Goal: Information Seeking & Learning: Learn about a topic

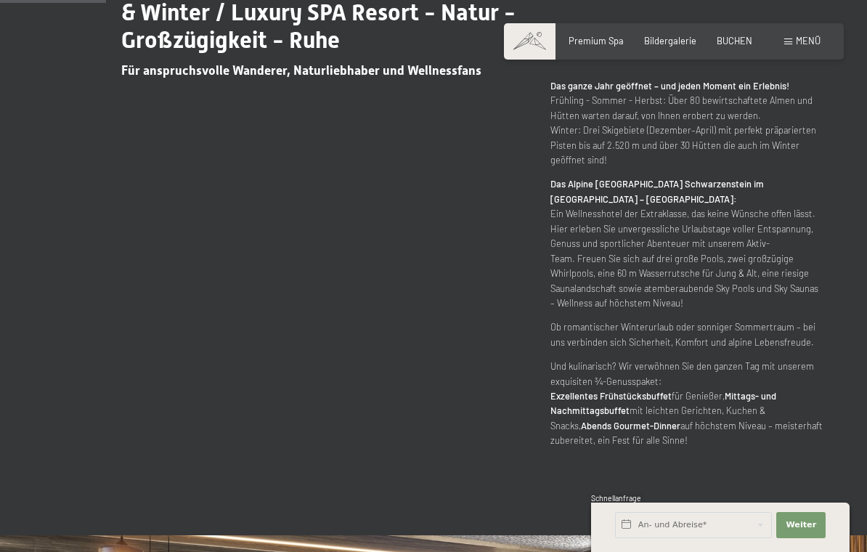
click at [65, 280] on div "Dein Wellnesshotel in Südtirol / Sommer & Winter / Luxury SPA Resort - Natur - …" at bounding box center [434, 195] width 780 height 505
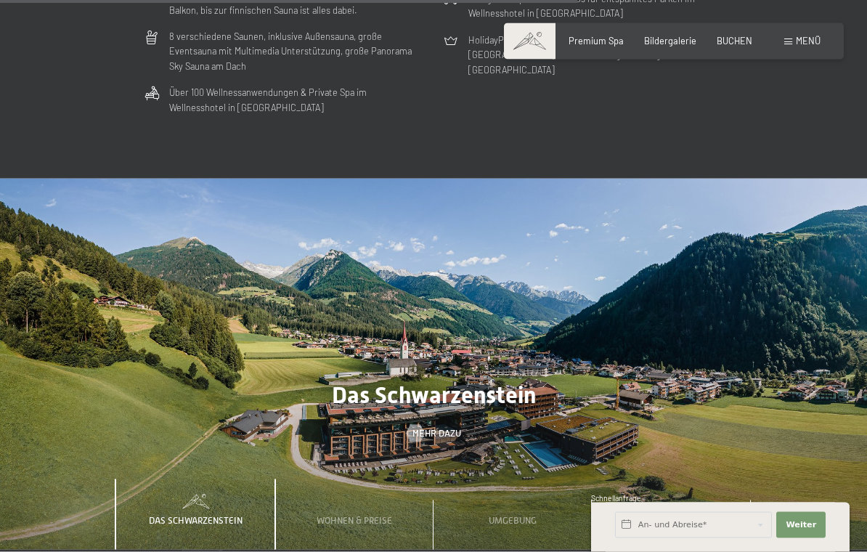
scroll to position [3513, 0]
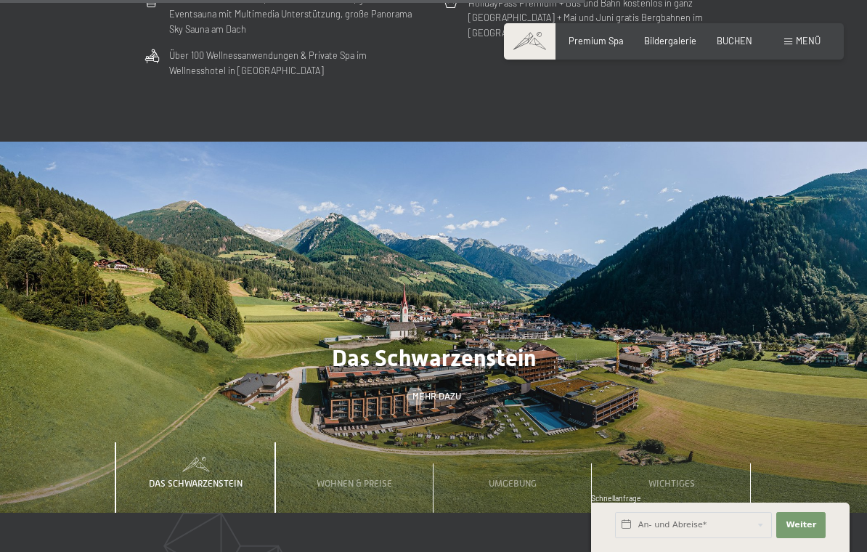
click at [518, 478] on span "Umgebung" at bounding box center [513, 483] width 48 height 11
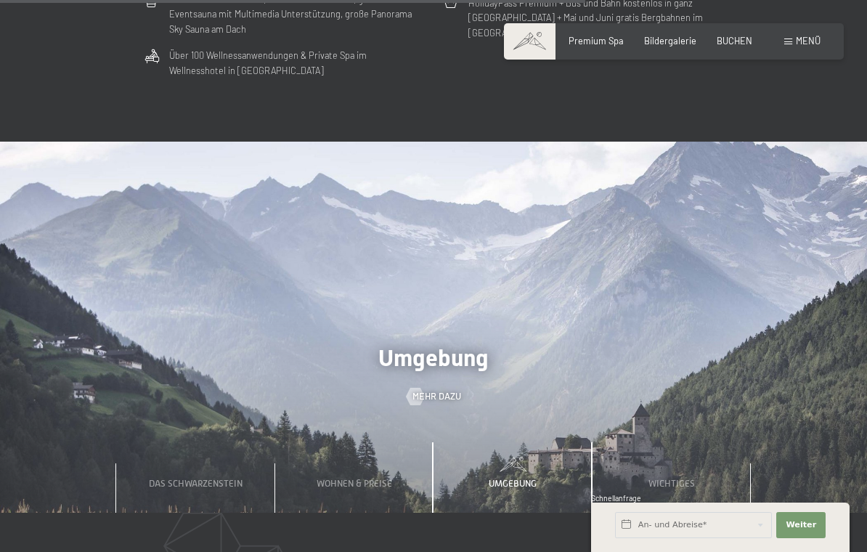
click at [427, 390] on span "Mehr dazu" at bounding box center [436, 396] width 49 height 13
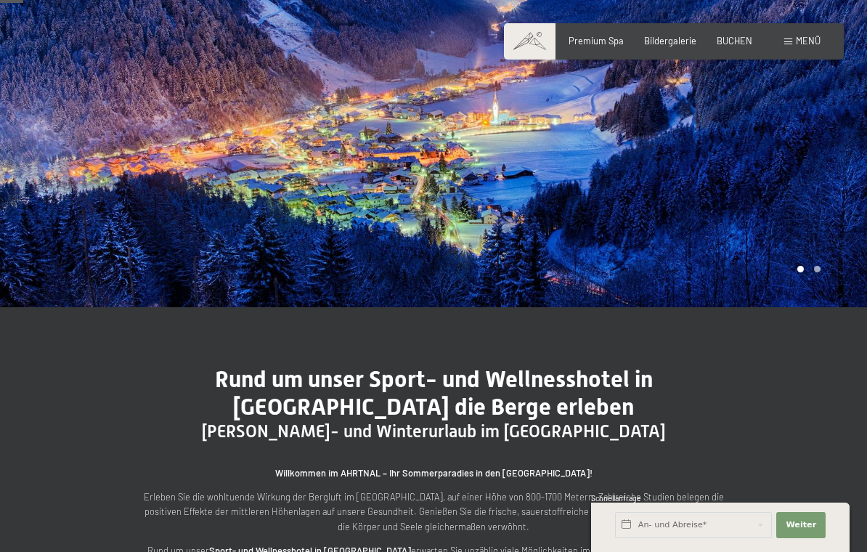
scroll to position [269, 0]
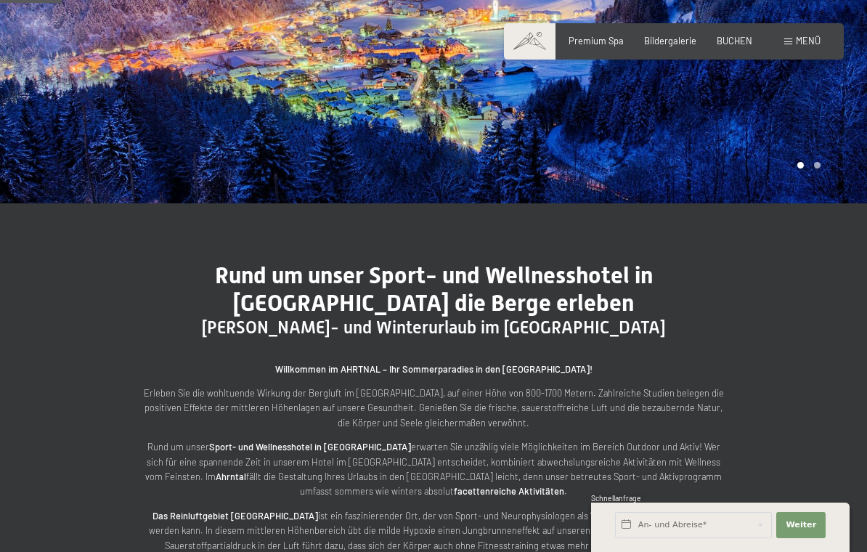
click at [42, 292] on div "Rund um unser Sport- und Wellnesshotel in Südtirol die Berge erleben Sommer- un…" at bounding box center [433, 527] width 867 height 649
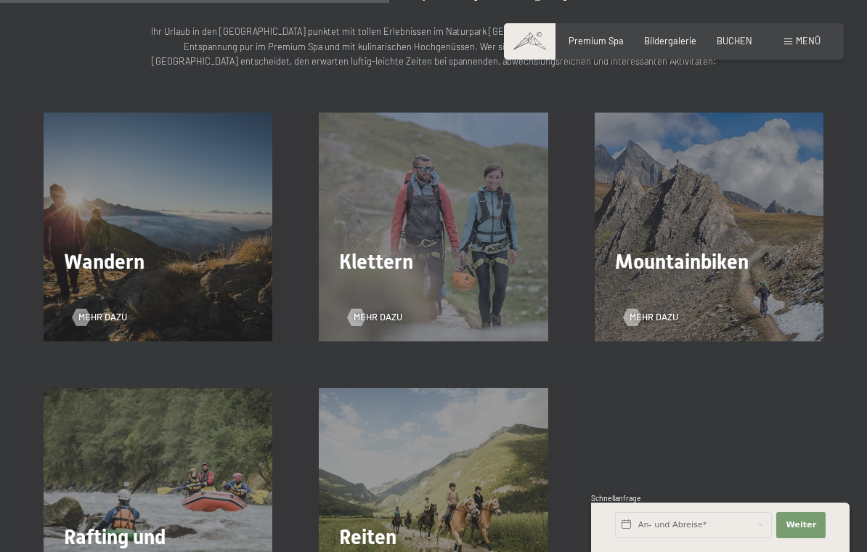
scroll to position [1743, 0]
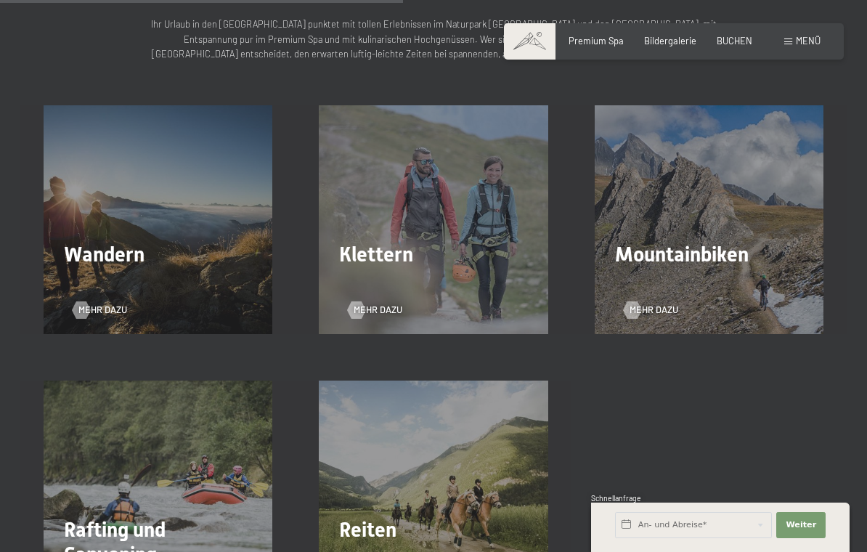
click at [85, 301] on div at bounding box center [81, 309] width 10 height 17
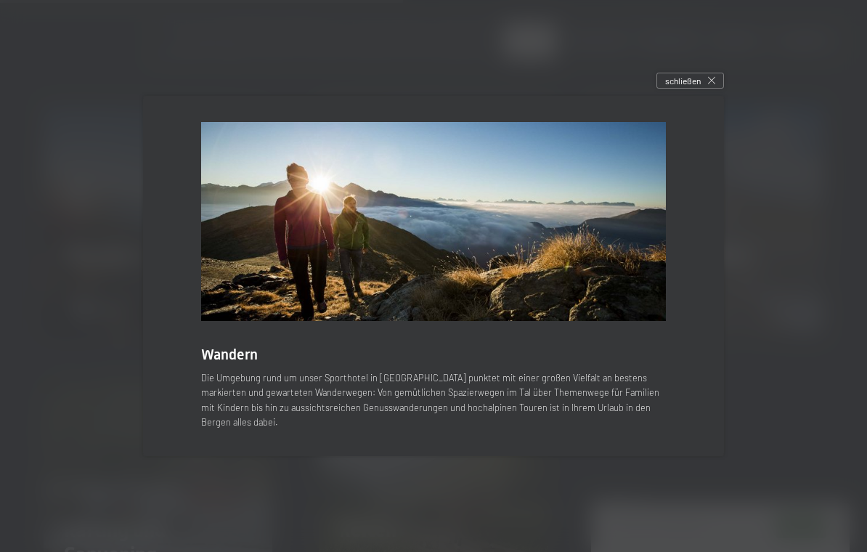
click at [709, 84] on icon at bounding box center [711, 80] width 7 height 7
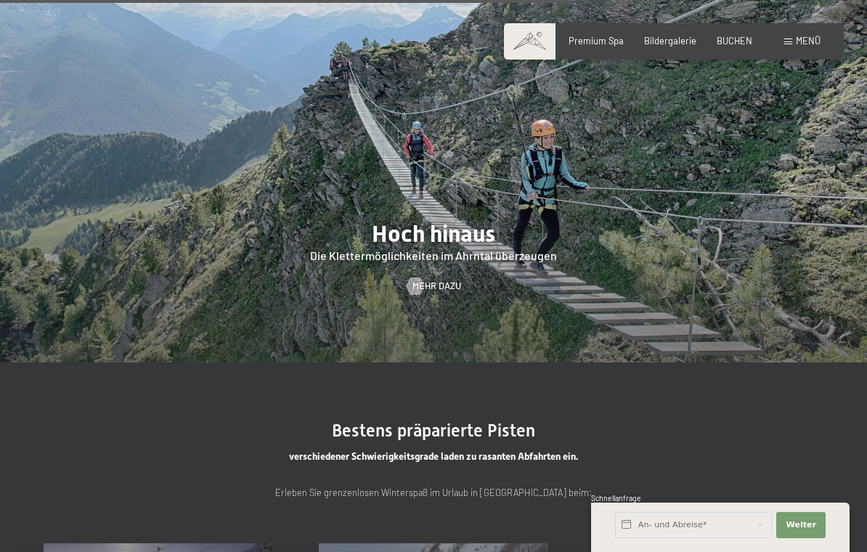
scroll to position [2494, 0]
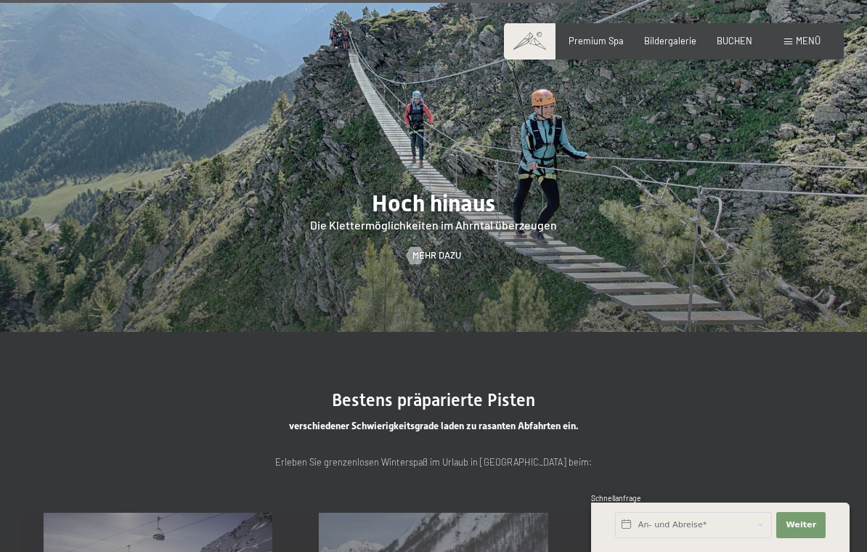
click at [420, 247] on div at bounding box center [415, 255] width 10 height 17
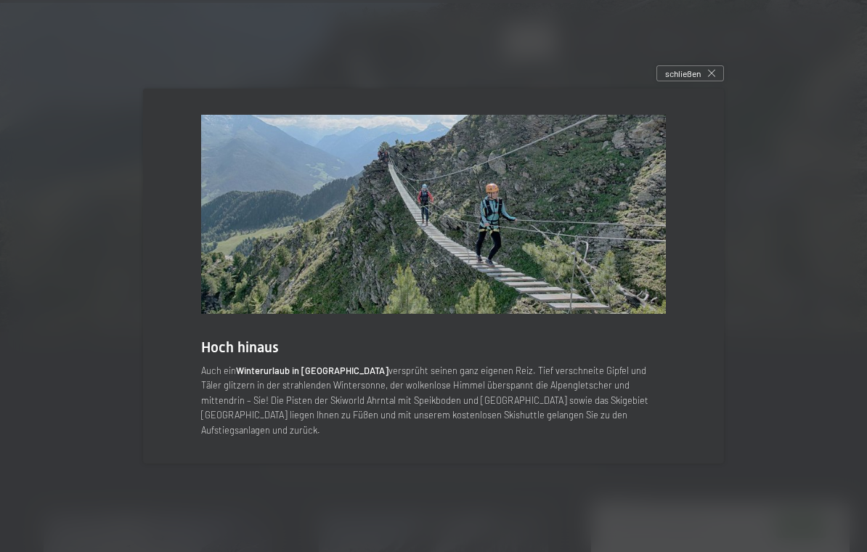
click at [703, 81] on div "schließen" at bounding box center [690, 73] width 68 height 16
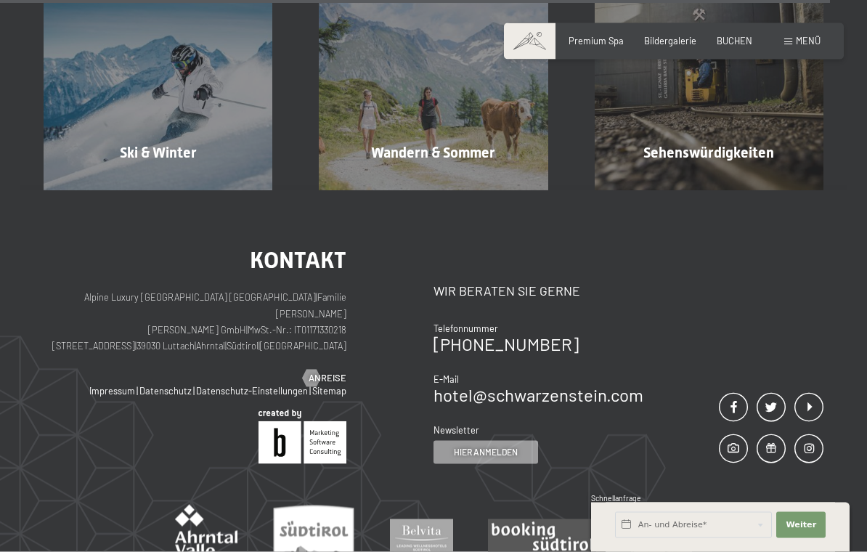
scroll to position [3652, 0]
click at [732, 176] on span "Mehr erfahren" at bounding box center [712, 182] width 72 height 13
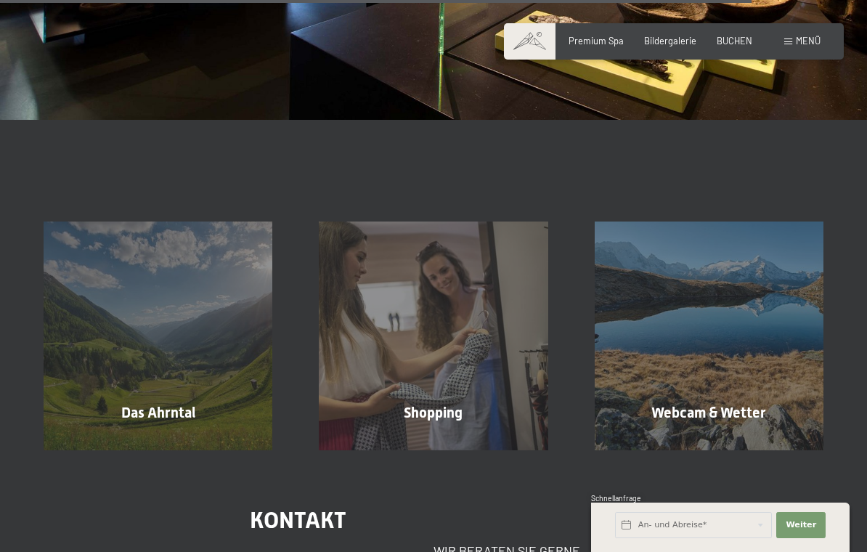
scroll to position [2396, 0]
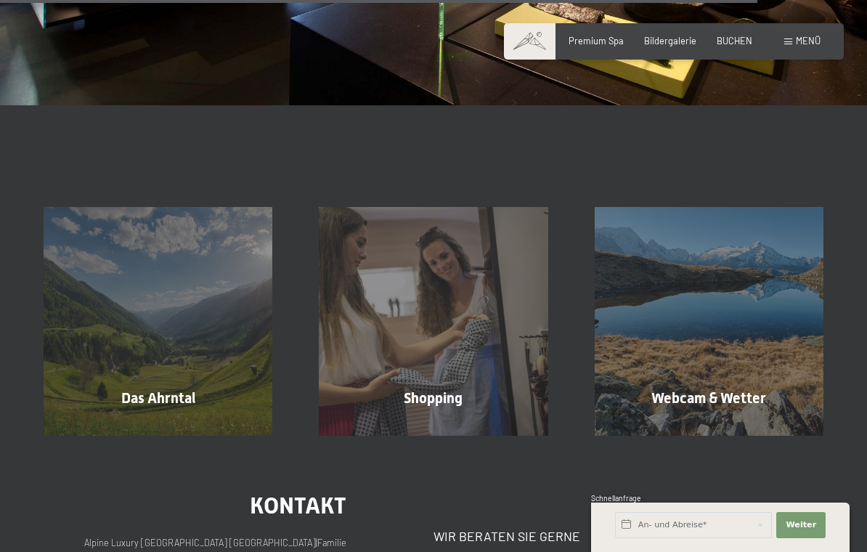
click at [440, 423] on span "Mehr erfahren" at bounding box center [436, 429] width 72 height 13
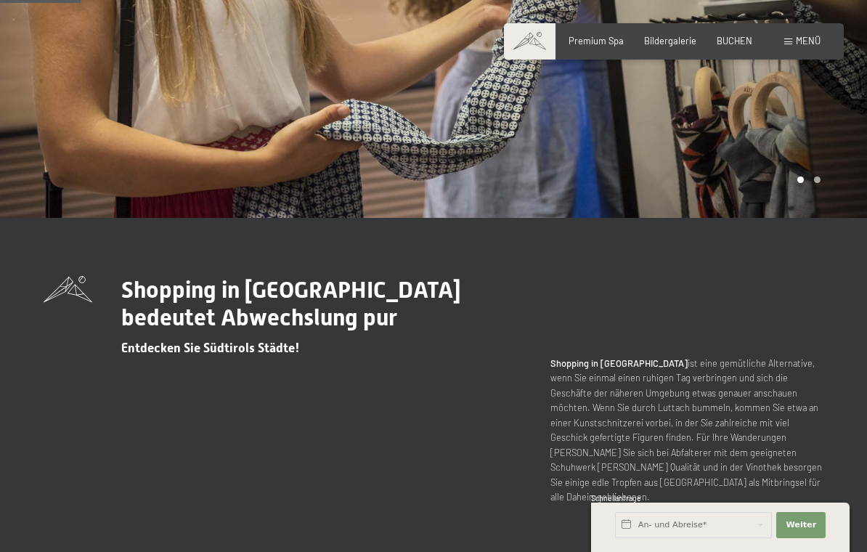
scroll to position [305, 0]
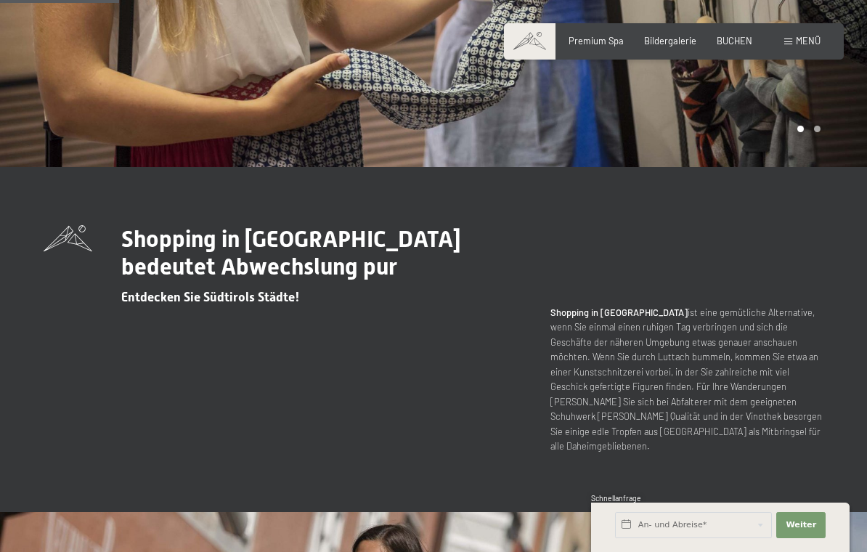
click at [52, 288] on span at bounding box center [68, 265] width 49 height 80
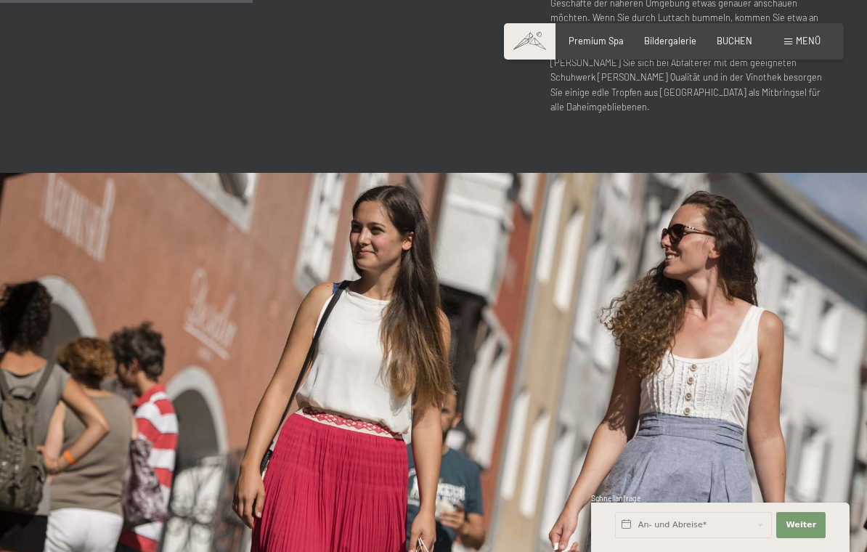
scroll to position [607, 0]
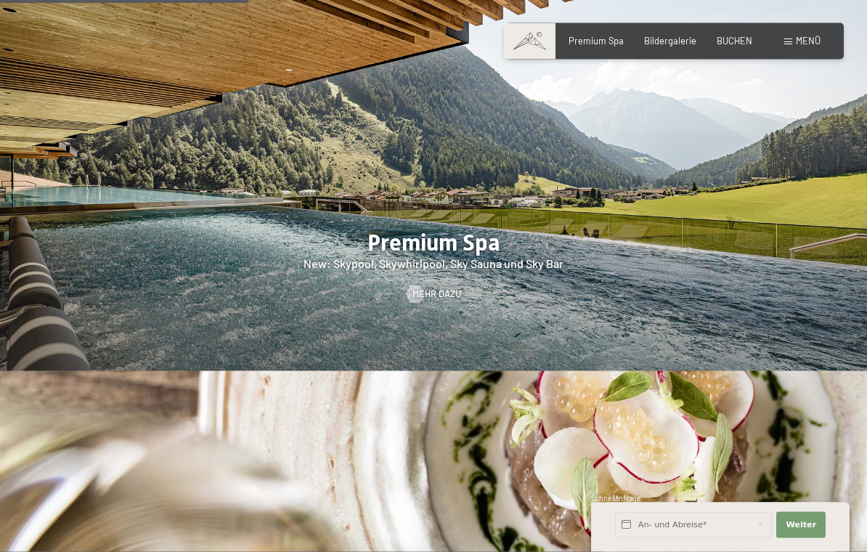
scroll to position [1589, 0]
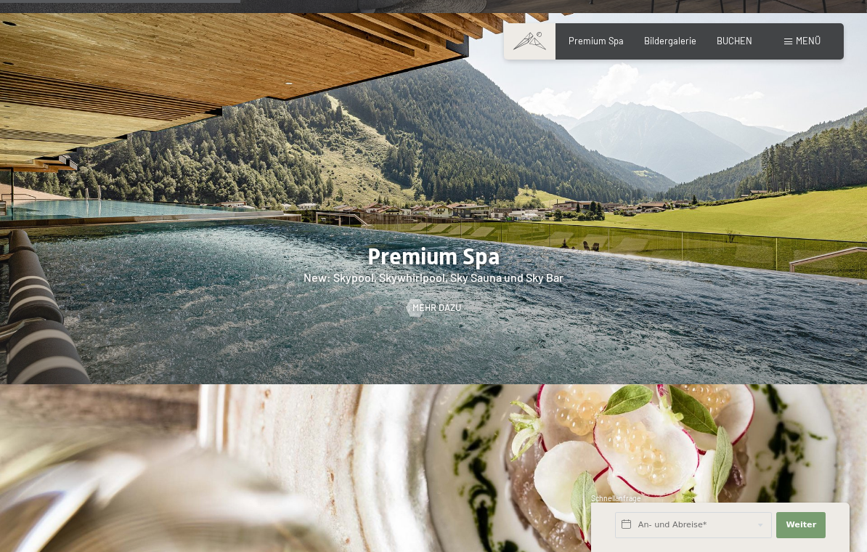
click at [412, 299] on div at bounding box center [415, 307] width 10 height 17
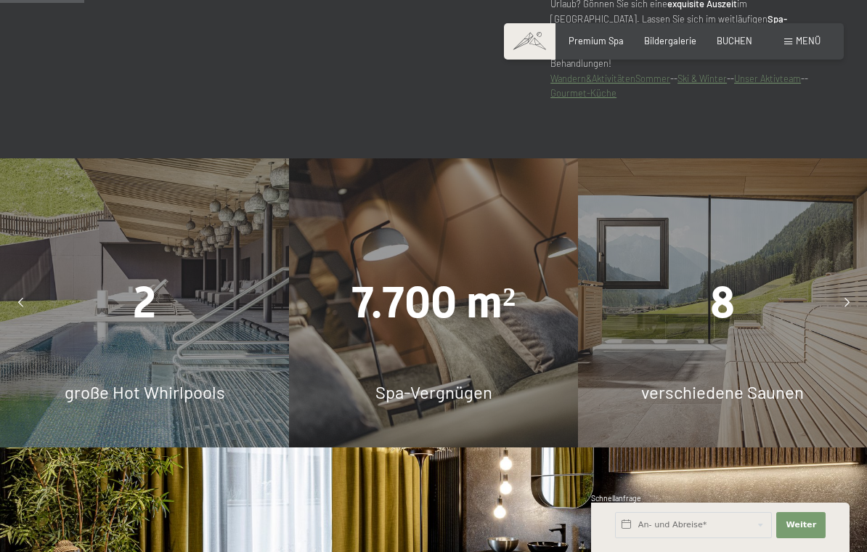
scroll to position [796, 0]
click at [754, 345] on div "8 verschiedene Saunen" at bounding box center [722, 303] width 289 height 289
click at [847, 300] on div at bounding box center [846, 303] width 29 height 29
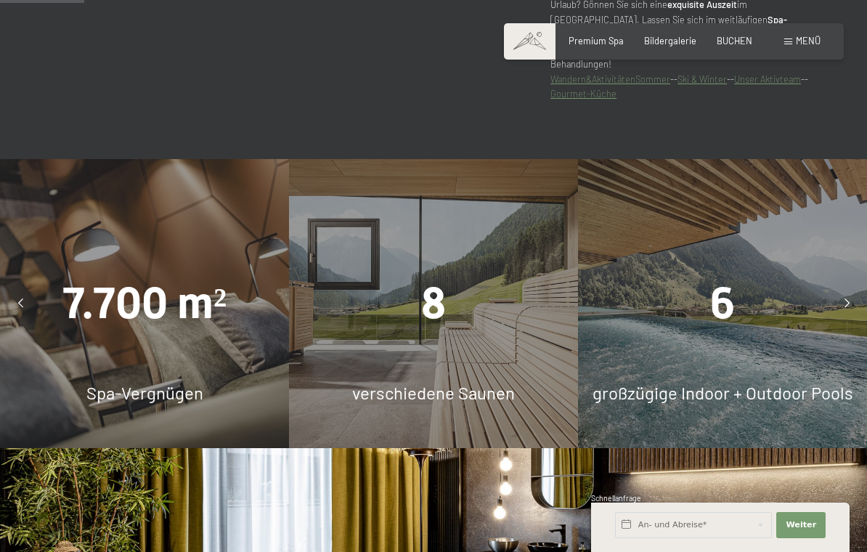
click at [489, 395] on span "verschiedene Saunen" at bounding box center [433, 392] width 163 height 21
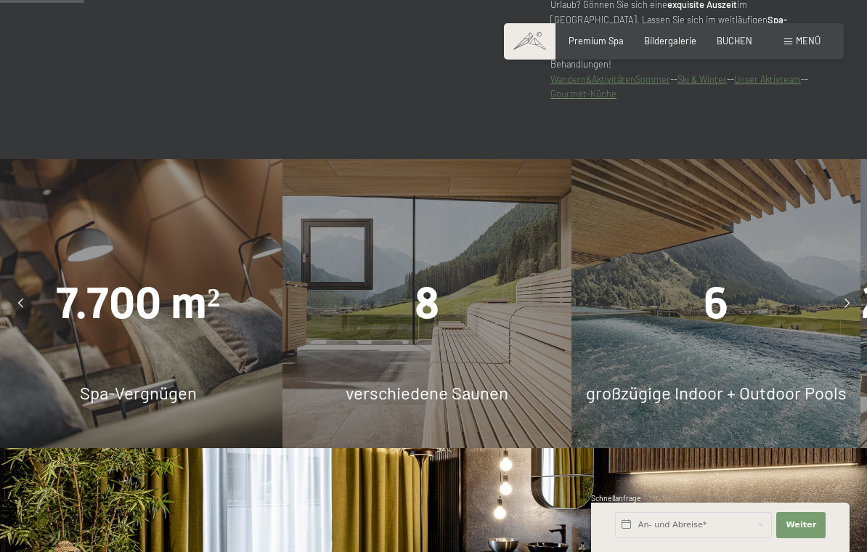
click at [491, 375] on div "8 verschiedene Saunen" at bounding box center [426, 303] width 289 height 289
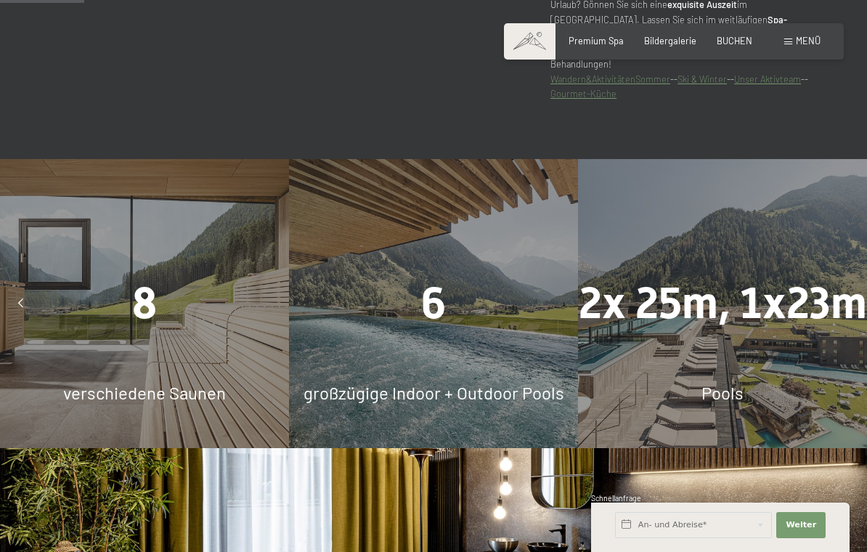
click at [488, 364] on div "6 großzügige Indoor + Outdoor Pools" at bounding box center [433, 303] width 289 height 289
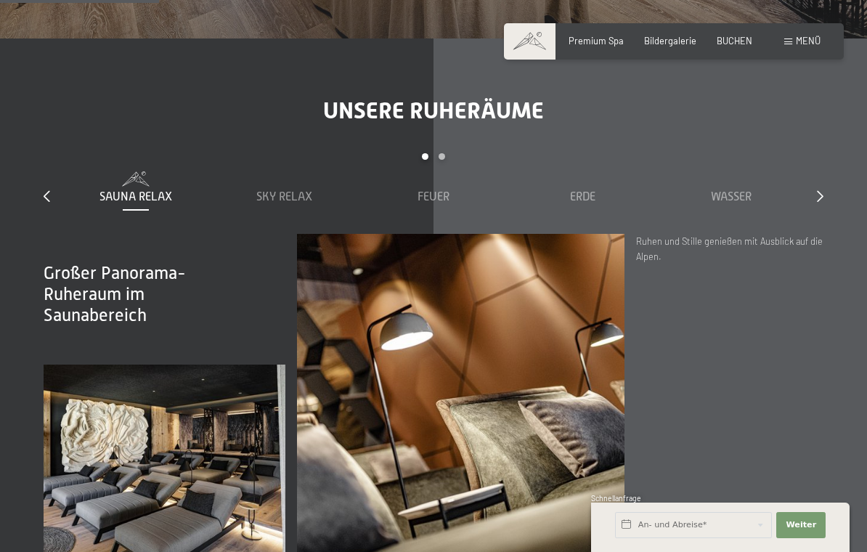
scroll to position [1581, 0]
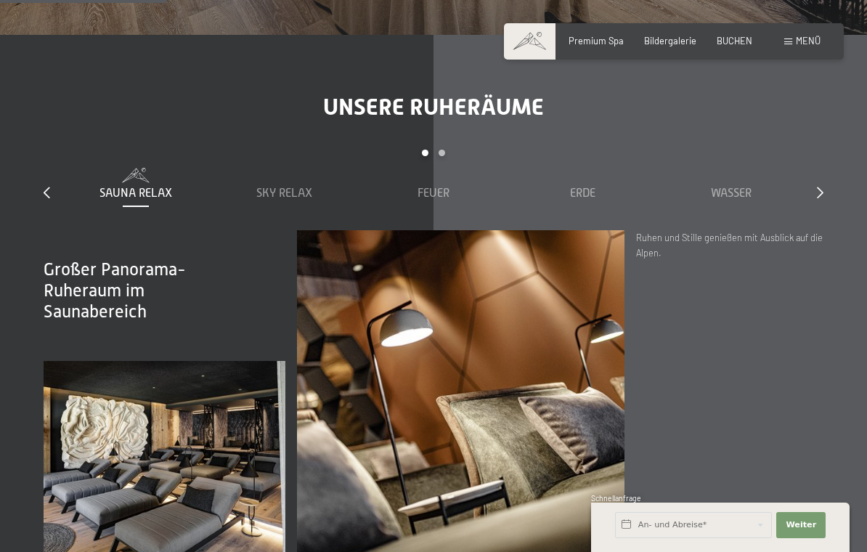
click at [131, 200] on span "Sauna Relax" at bounding box center [135, 193] width 73 height 13
click at [292, 200] on span "Sky Relax" at bounding box center [284, 193] width 56 height 13
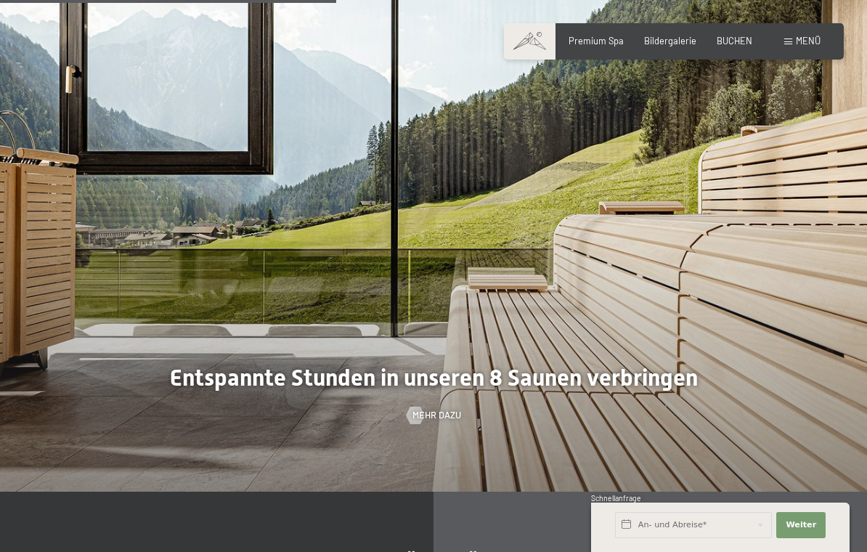
scroll to position [3186, 0]
click at [426, 423] on span "Mehr dazu" at bounding box center [436, 415] width 49 height 13
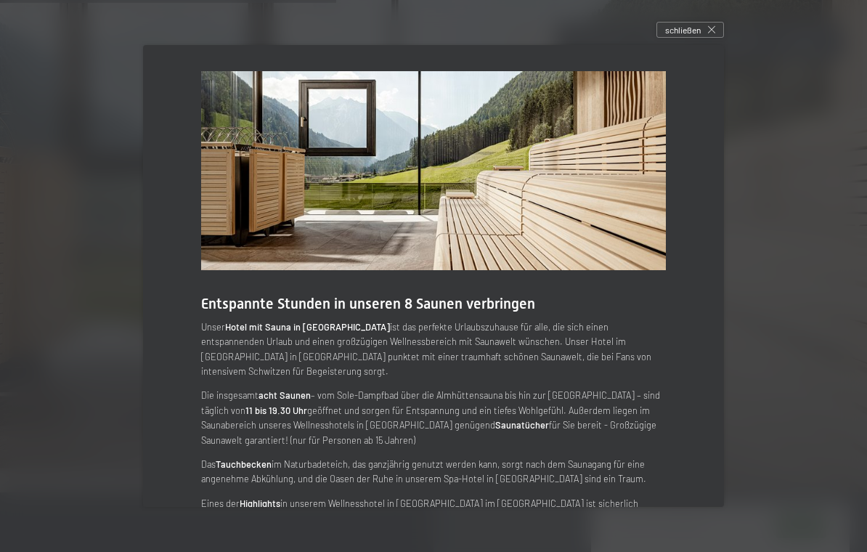
scroll to position [0, 0]
click at [702, 32] on div "schließen" at bounding box center [690, 30] width 68 height 16
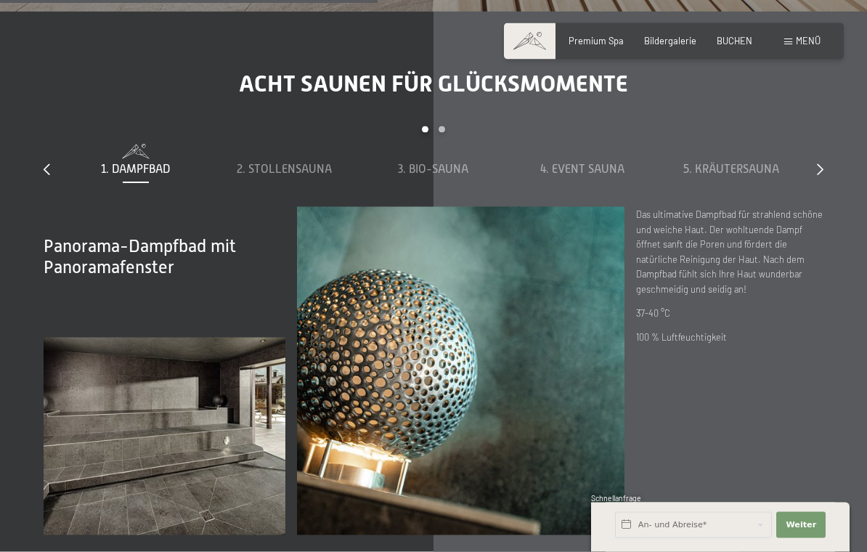
scroll to position [3681, 0]
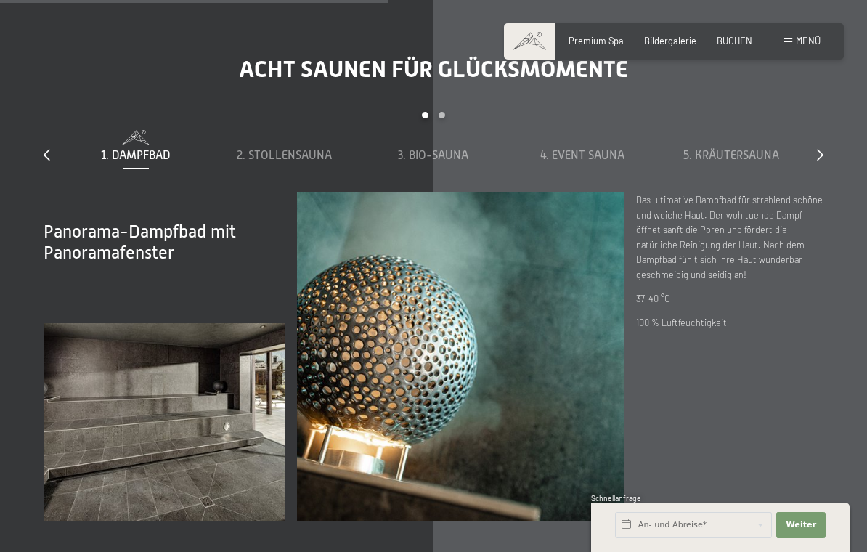
click at [590, 162] on span "4. Event Sauna" at bounding box center [582, 155] width 84 height 13
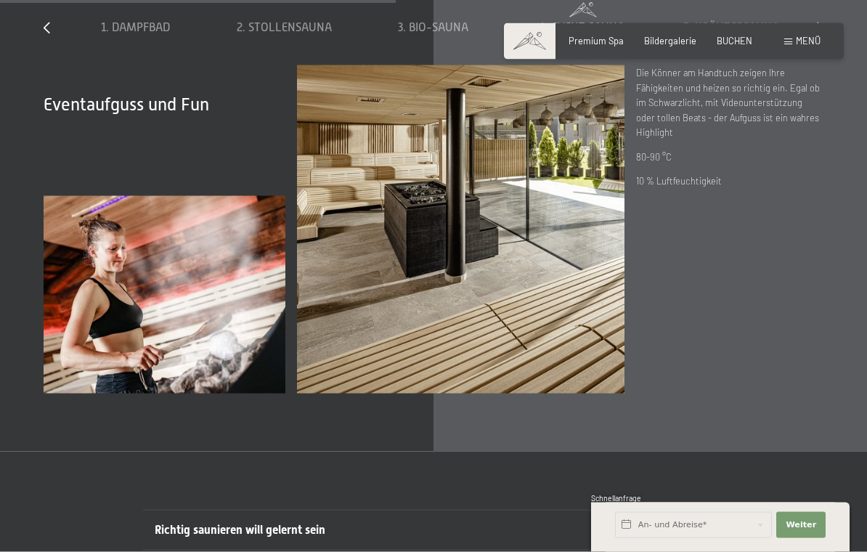
scroll to position [3704, 0]
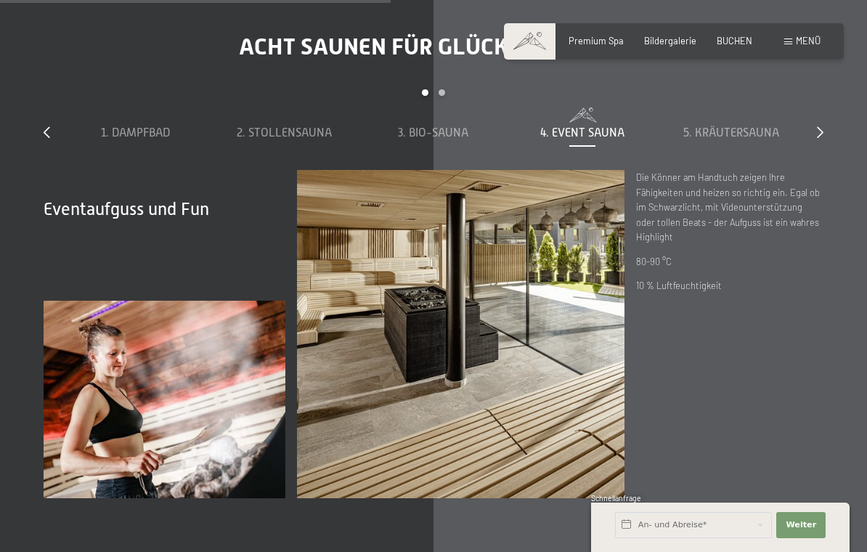
click at [291, 139] on span "2. Stollensauna" at bounding box center [284, 132] width 95 height 13
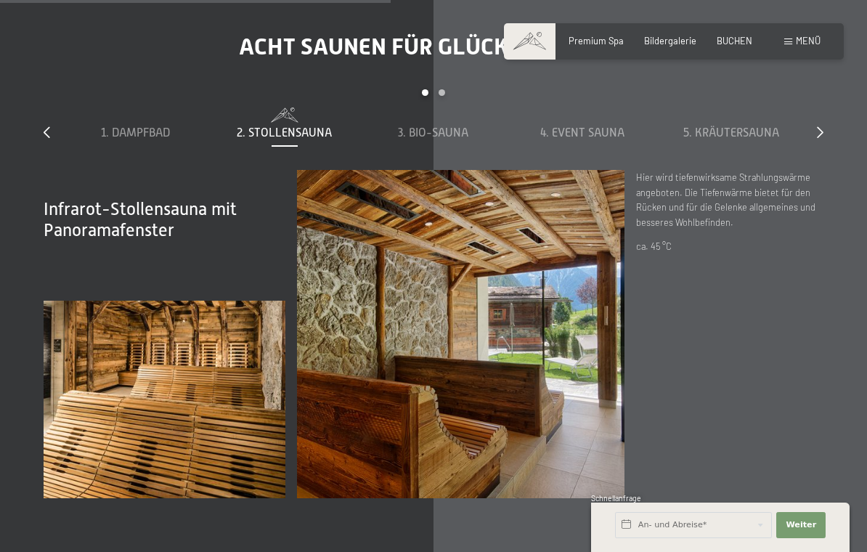
click at [441, 139] on span "3. Bio-Sauna" at bounding box center [433, 132] width 70 height 13
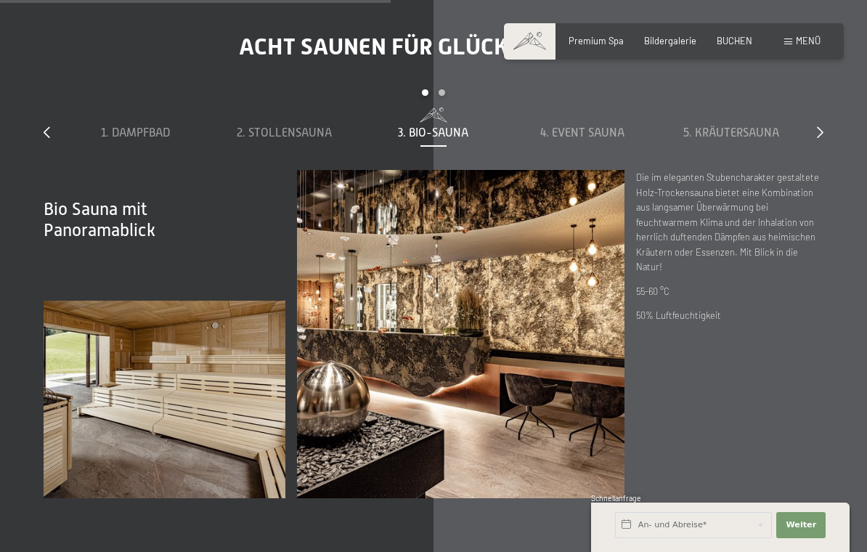
click at [725, 139] on span "5. Kräutersauna" at bounding box center [731, 132] width 96 height 13
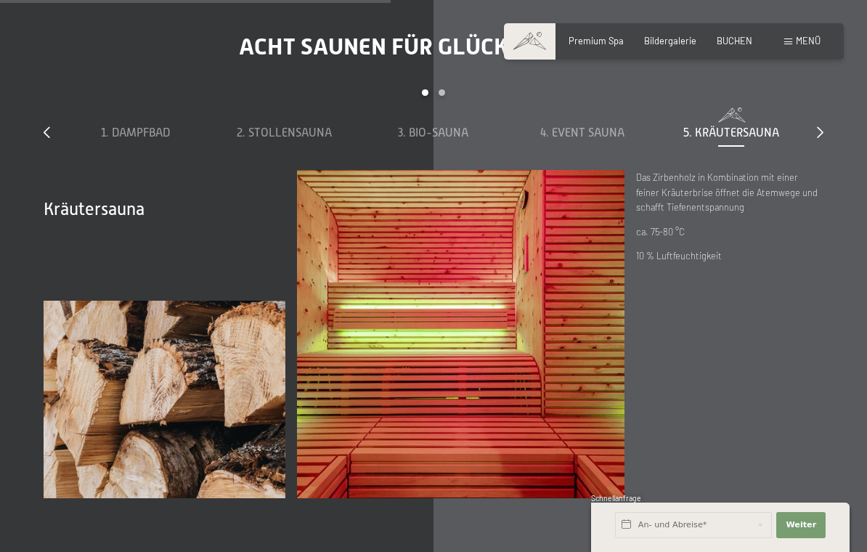
click at [822, 138] on icon at bounding box center [820, 132] width 7 height 12
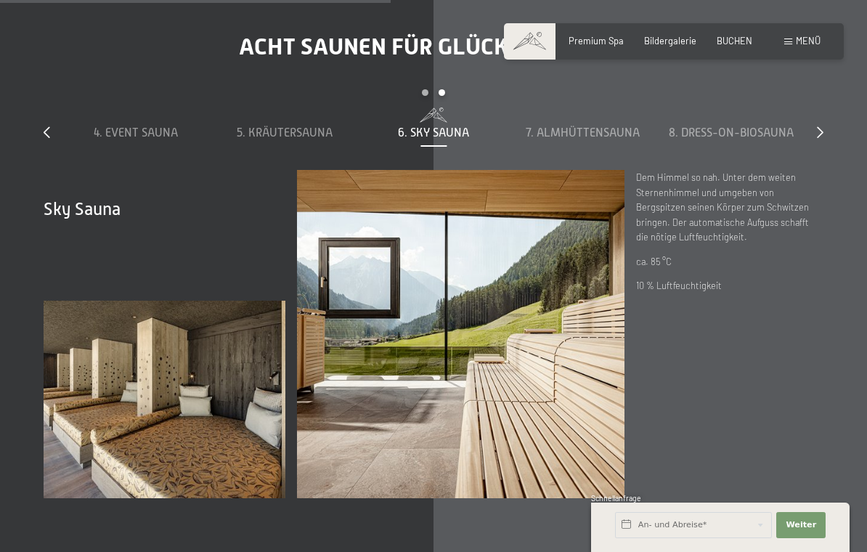
click at [588, 139] on span "7. Almhüttensauna" at bounding box center [583, 132] width 114 height 13
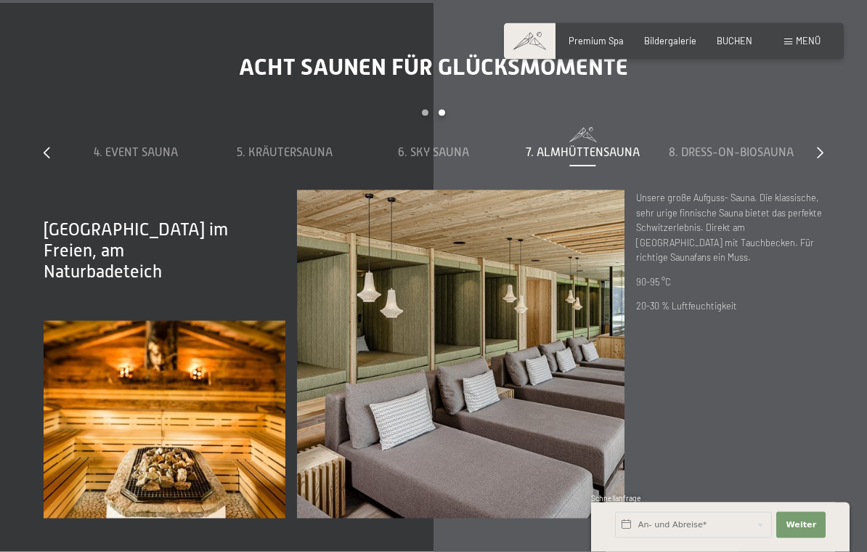
scroll to position [3682, 0]
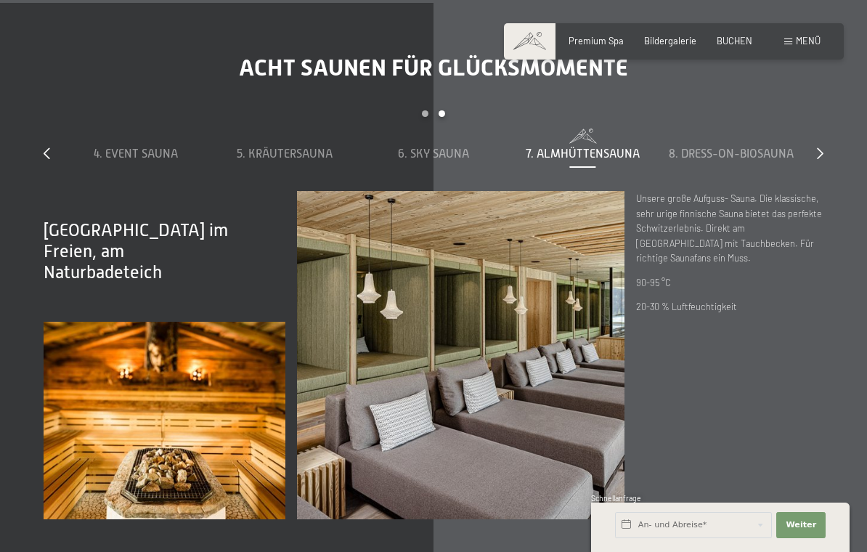
click at [762, 160] on span "8. Dress-on-Biosauna" at bounding box center [731, 153] width 125 height 13
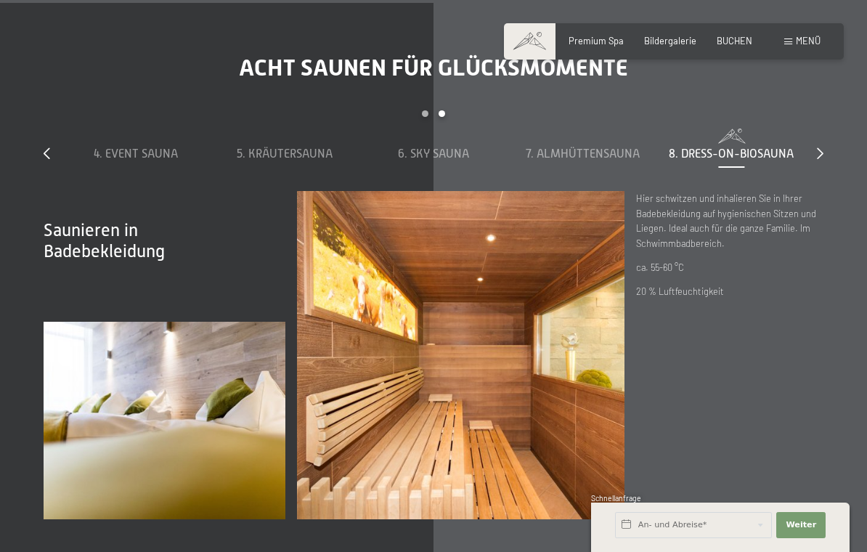
click at [822, 159] on icon at bounding box center [820, 153] width 7 height 12
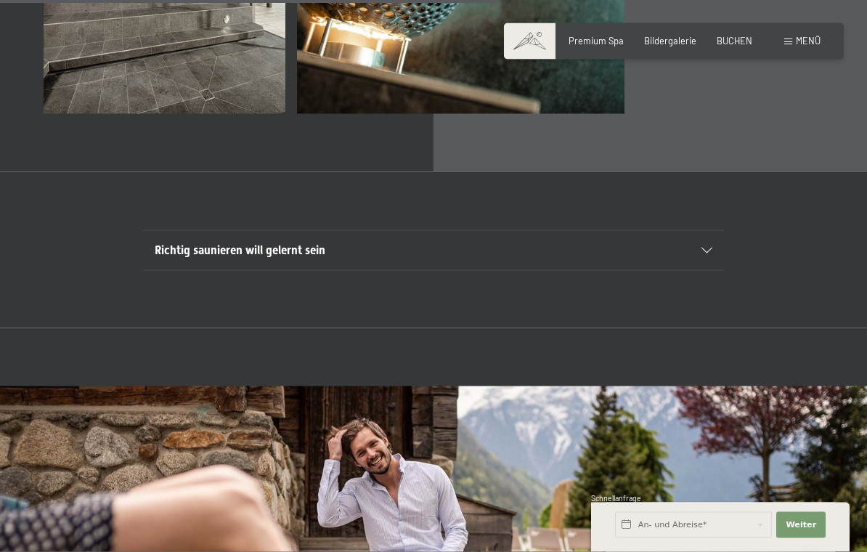
scroll to position [4109, 0]
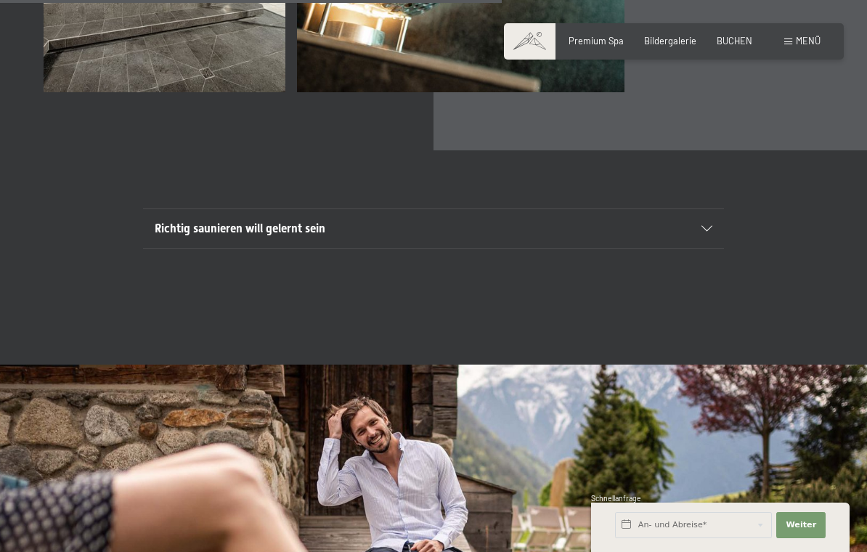
click at [700, 232] on div at bounding box center [699, 229] width 25 height 6
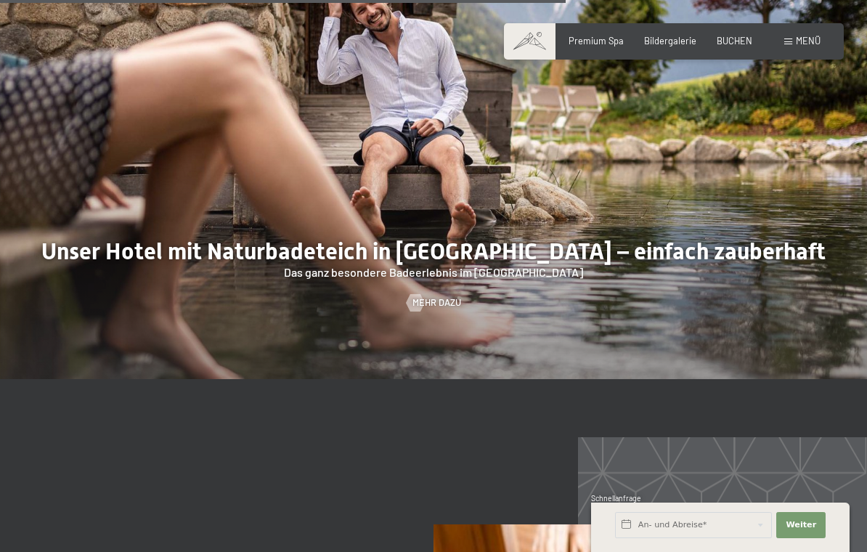
scroll to position [4771, 0]
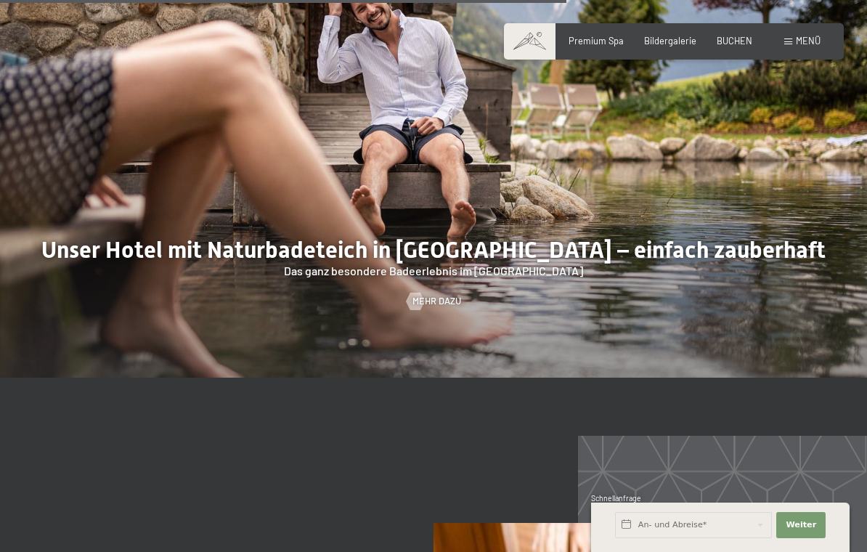
click at [420, 310] on div at bounding box center [415, 301] width 10 height 17
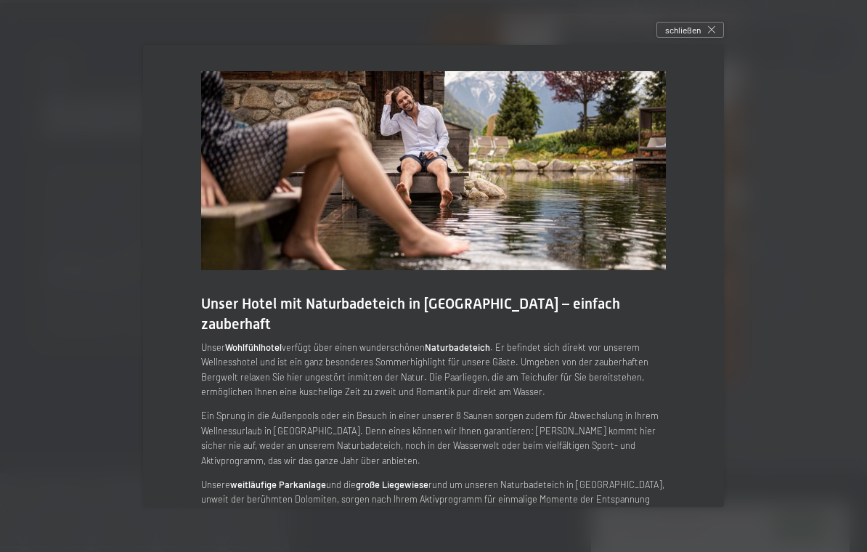
scroll to position [5286, 0]
click at [701, 28] on div "schließen" at bounding box center [690, 30] width 68 height 16
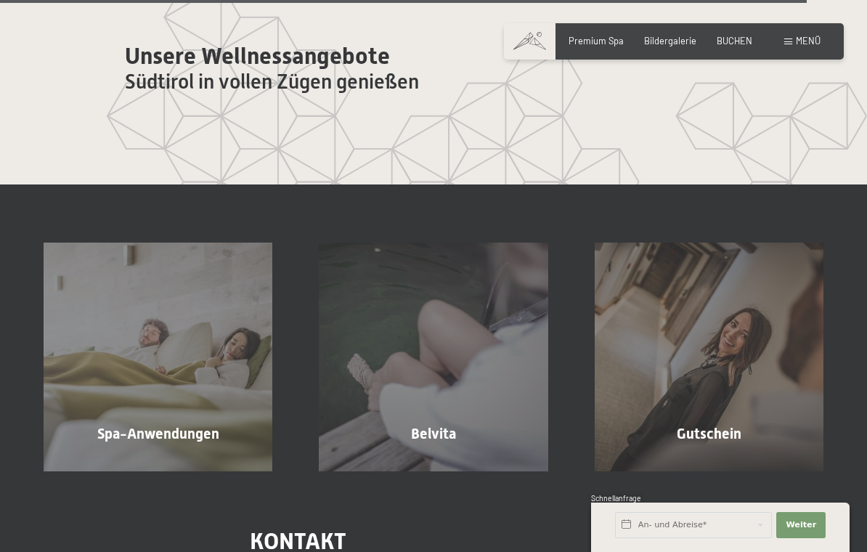
scroll to position [6877, 0]
